Goal: Task Accomplishment & Management: Use online tool/utility

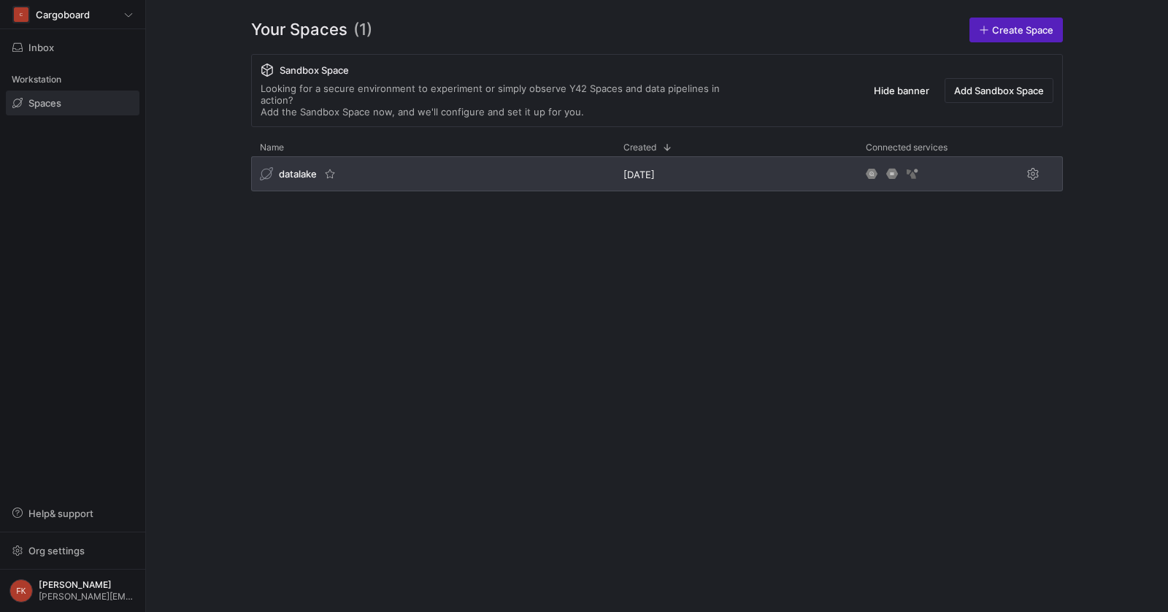
click at [293, 168] on span "datalake" at bounding box center [298, 174] width 38 height 12
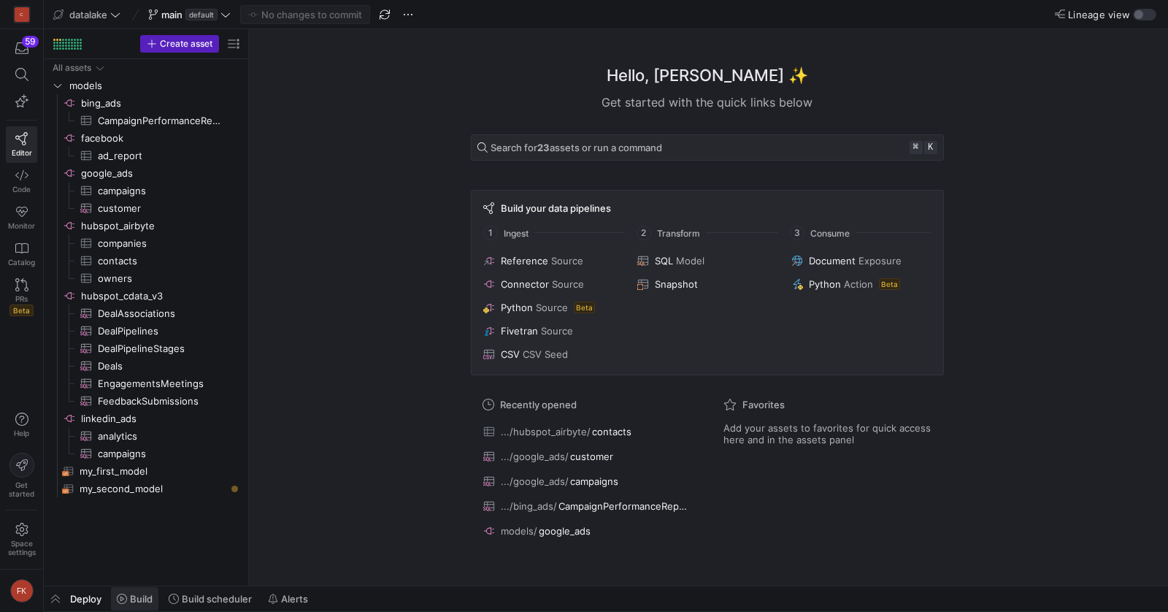
click at [130, 601] on span "Build" at bounding box center [141, 599] width 23 height 12
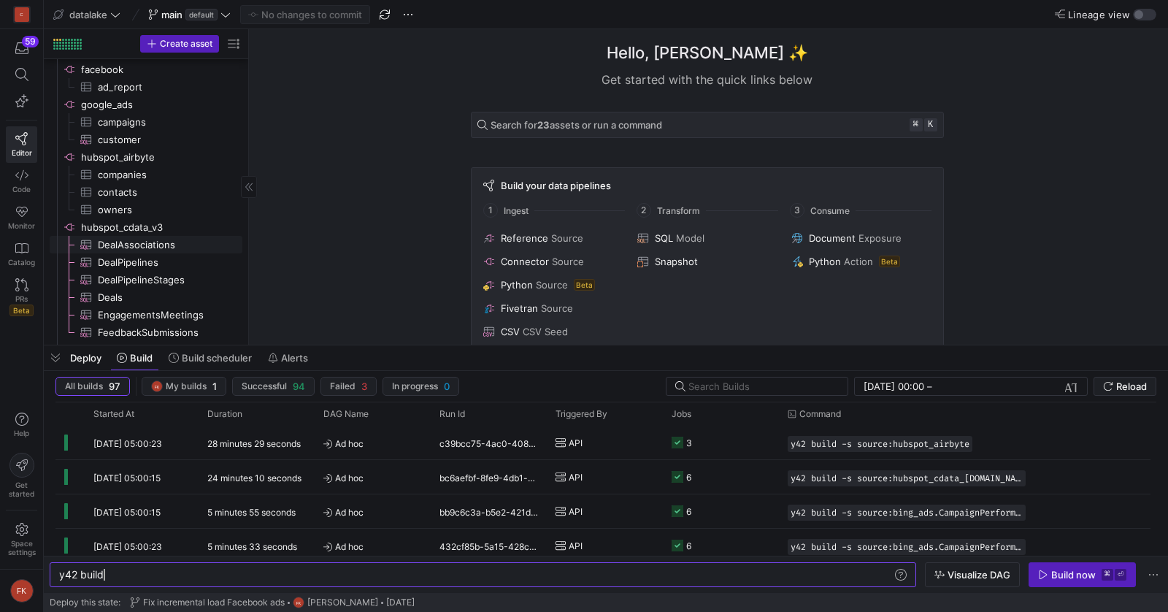
scroll to position [64, 0]
click at [162, 185] on span "companies​​​​​​​​​" at bounding box center [162, 179] width 128 height 17
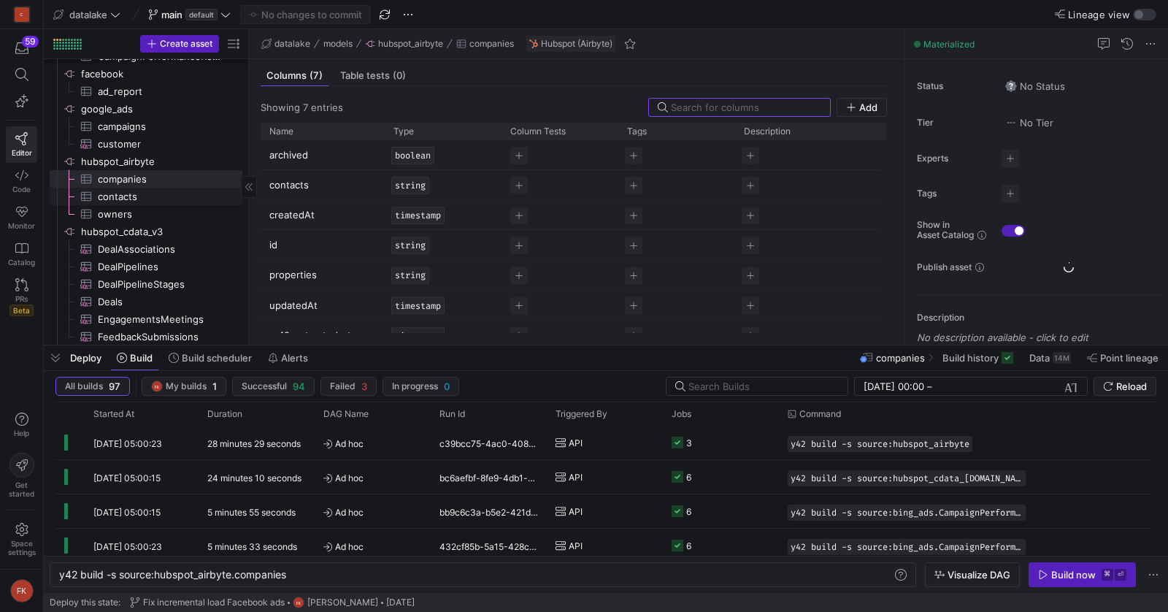
click at [160, 201] on span "contacts​​​​​​​​​" at bounding box center [162, 196] width 128 height 17
type textarea "y42 build -s source:hubspot_airbyte.contacts"
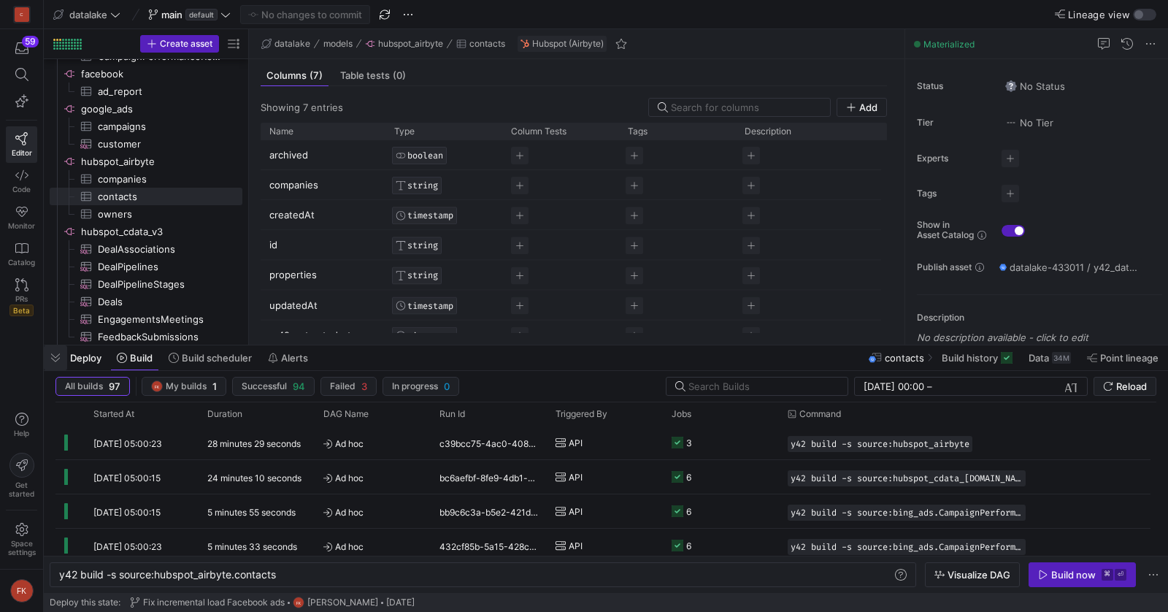
click at [51, 360] on span "button" at bounding box center [55, 357] width 23 height 25
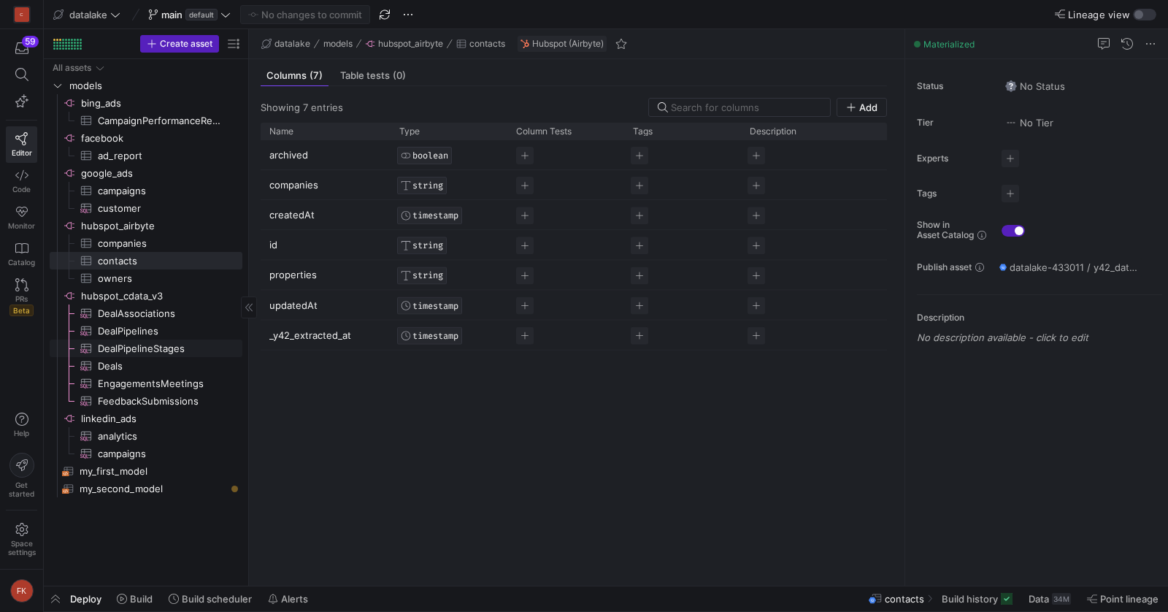
click at [178, 350] on span "DealPipelineStages​​​​​​​​​" at bounding box center [162, 348] width 128 height 17
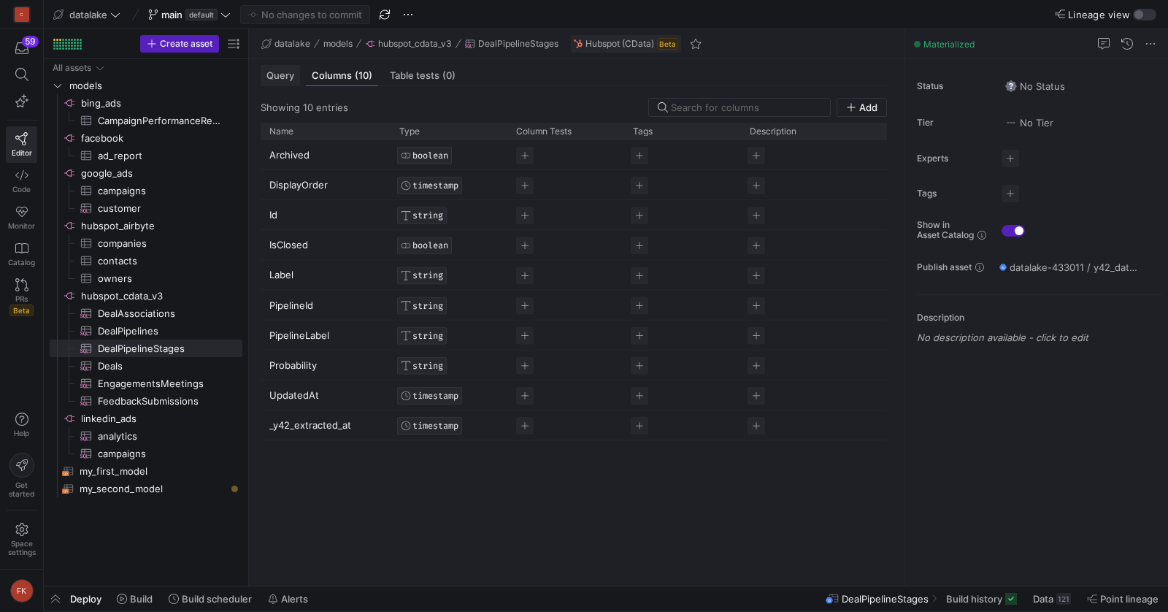
click at [274, 80] on span "Query" at bounding box center [280, 75] width 28 height 9
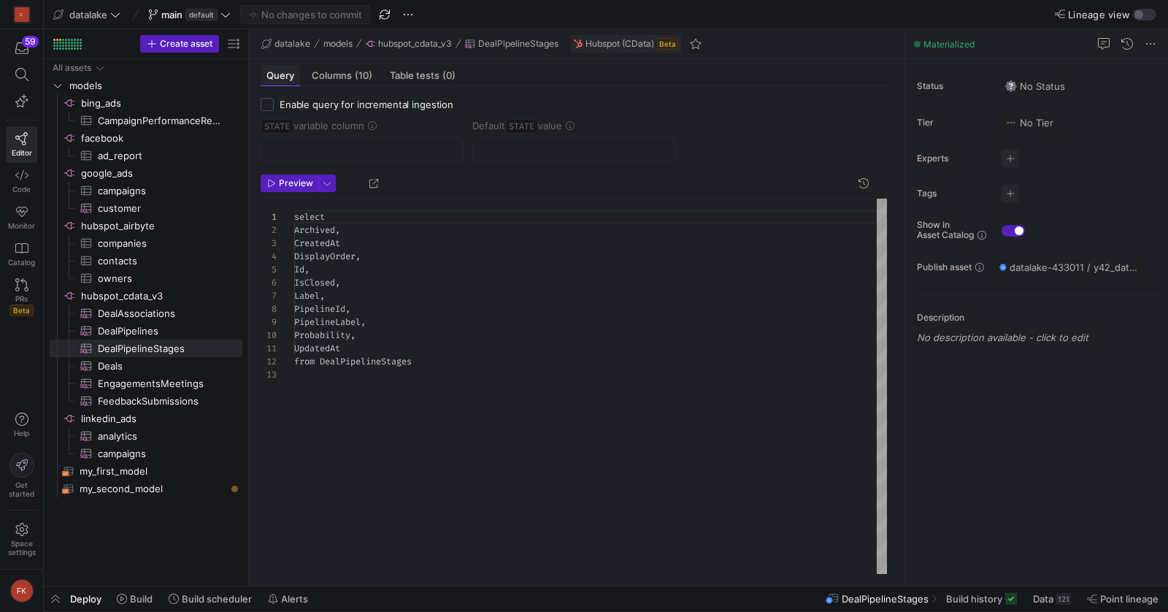
scroll to position [131, 0]
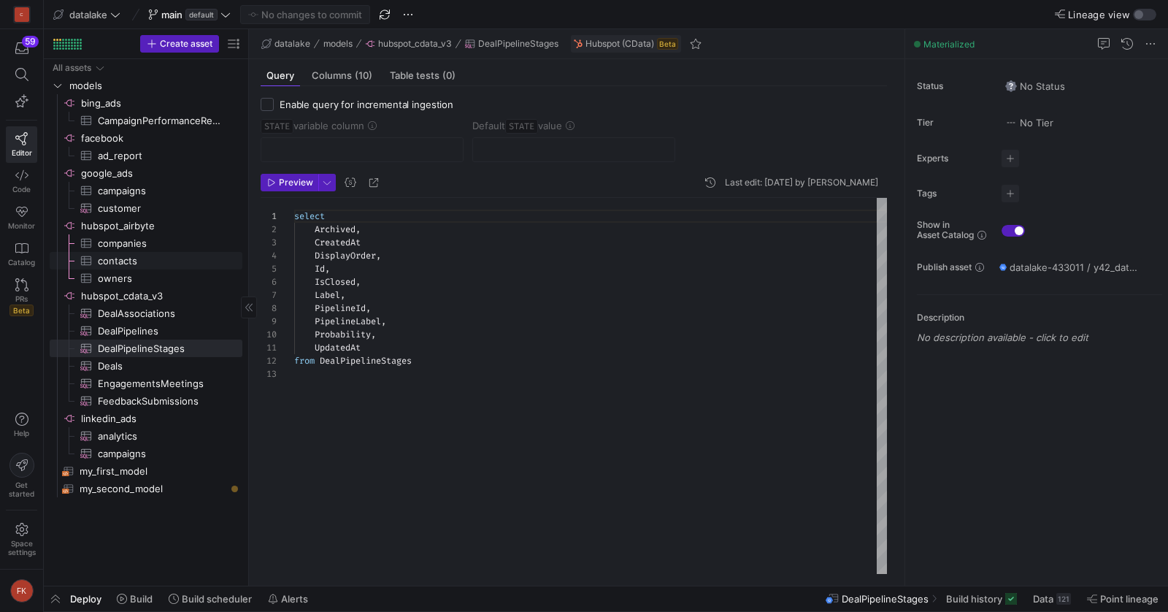
click at [191, 253] on span "contacts​​​​​​​​​" at bounding box center [162, 261] width 128 height 17
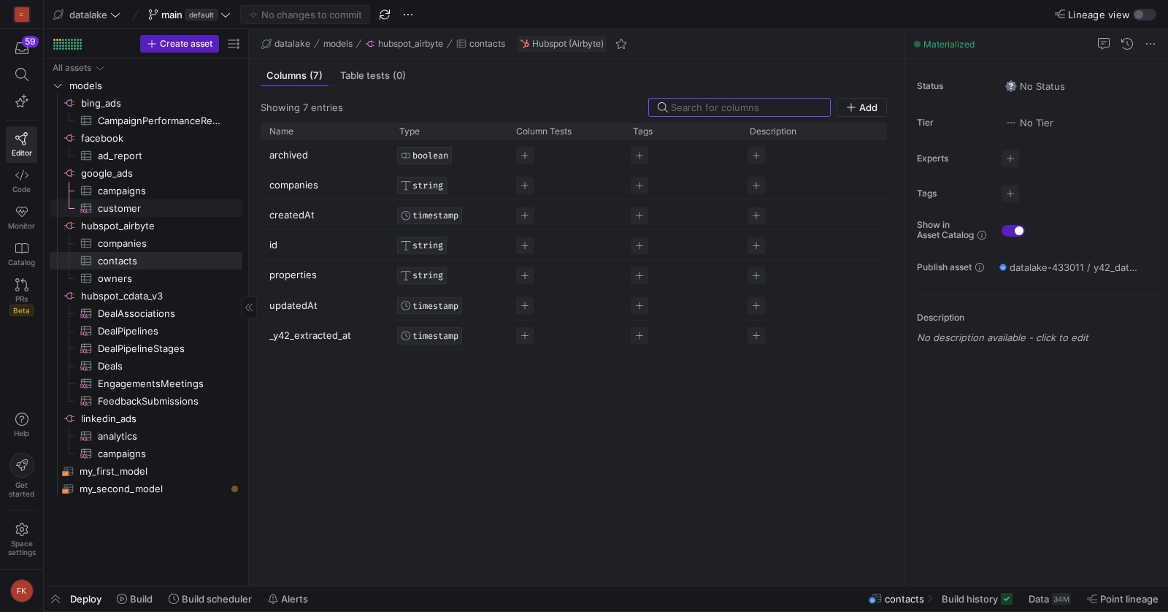
click at [188, 211] on span "customer​​​​​​​​​" at bounding box center [162, 208] width 128 height 17
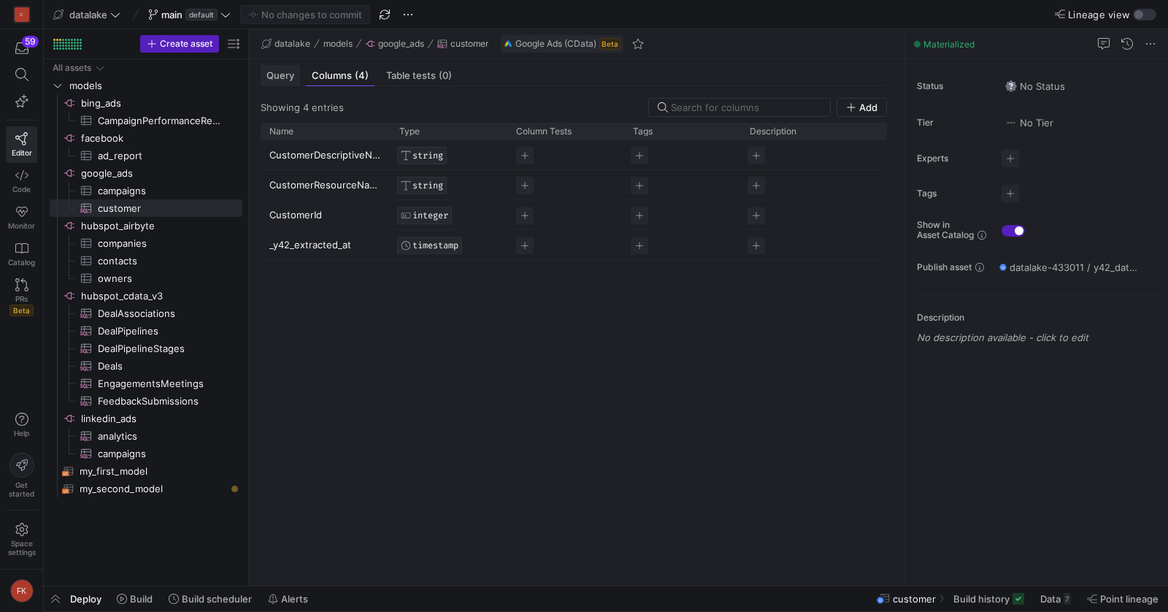
click at [279, 75] on span "Query" at bounding box center [280, 75] width 28 height 9
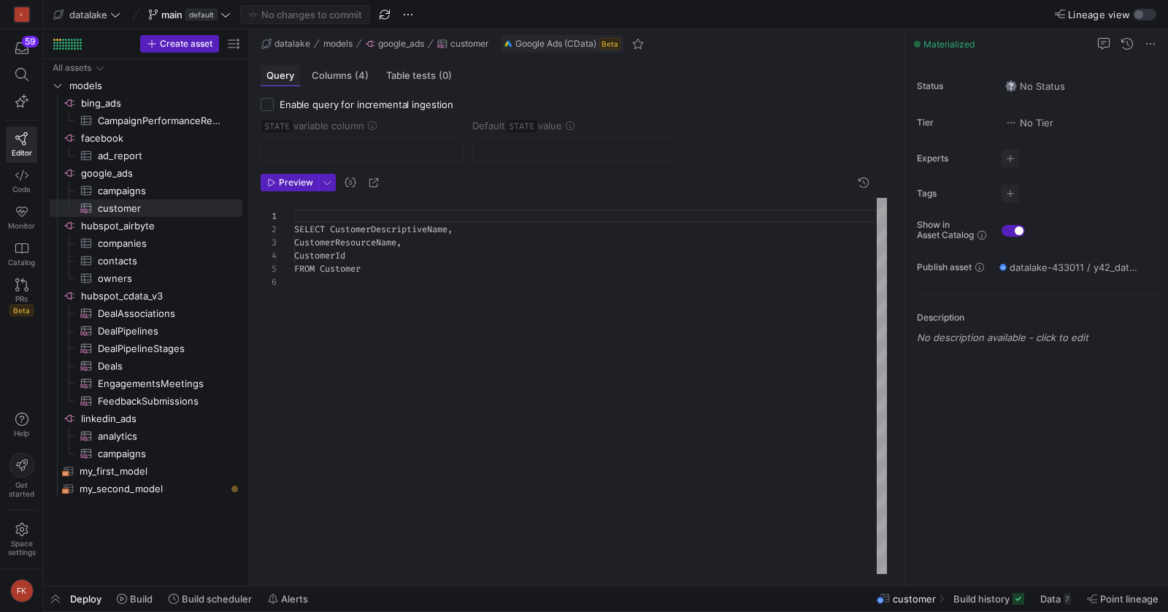
scroll to position [66, 0]
click at [191, 191] on span "campaigns​​​​​​​​​" at bounding box center [162, 191] width 128 height 17
checkbox input "true"
type input "date"
type input "[DATE]"
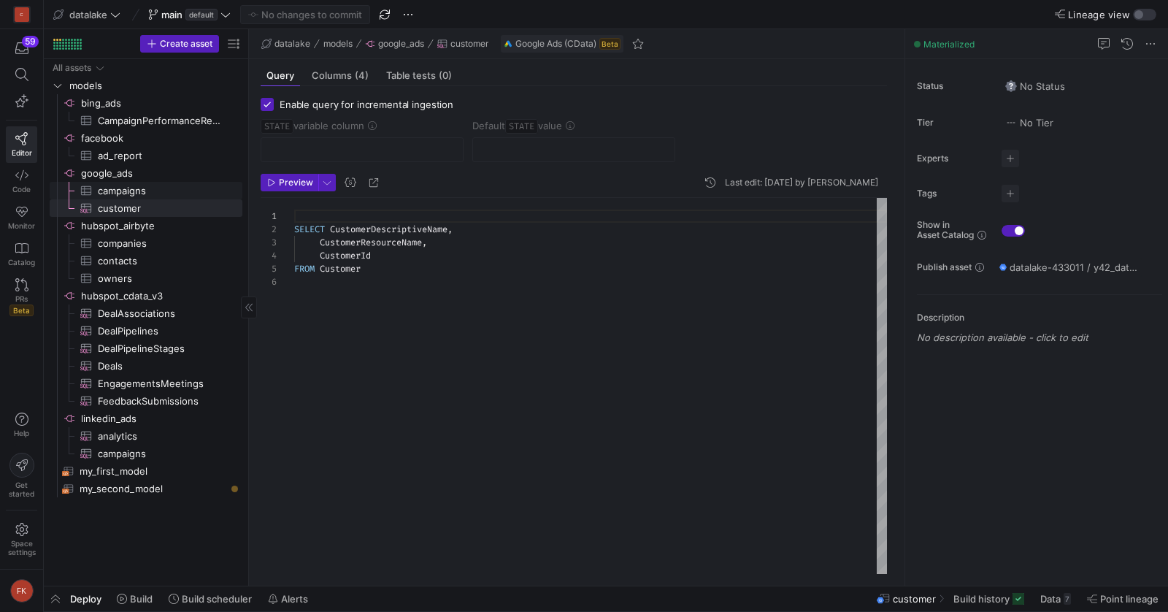
type textarea "select date, CampaignId, campaignName, CostMicros, CampaignResourceName from Ca…"
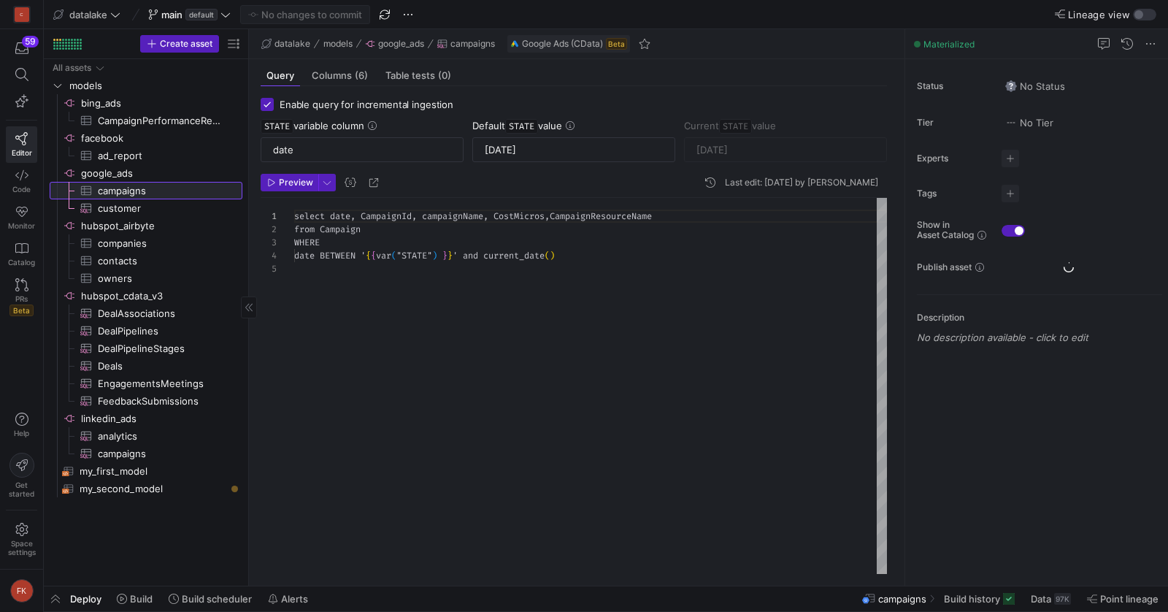
scroll to position [53, 0]
